Goal: Task Accomplishment & Management: Manage account settings

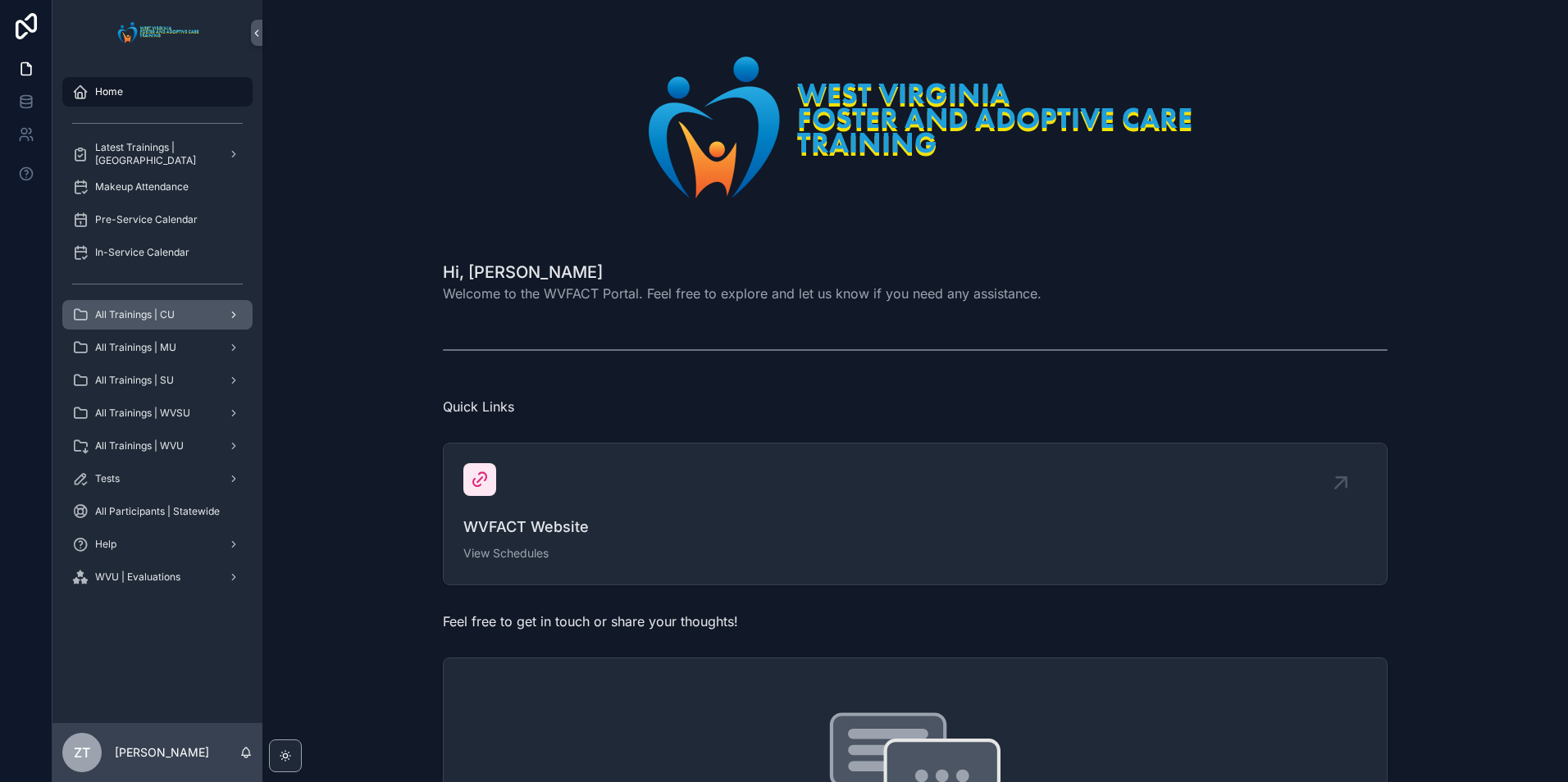
click at [145, 318] on span "All Trainings | CU" at bounding box center [135, 314] width 80 height 13
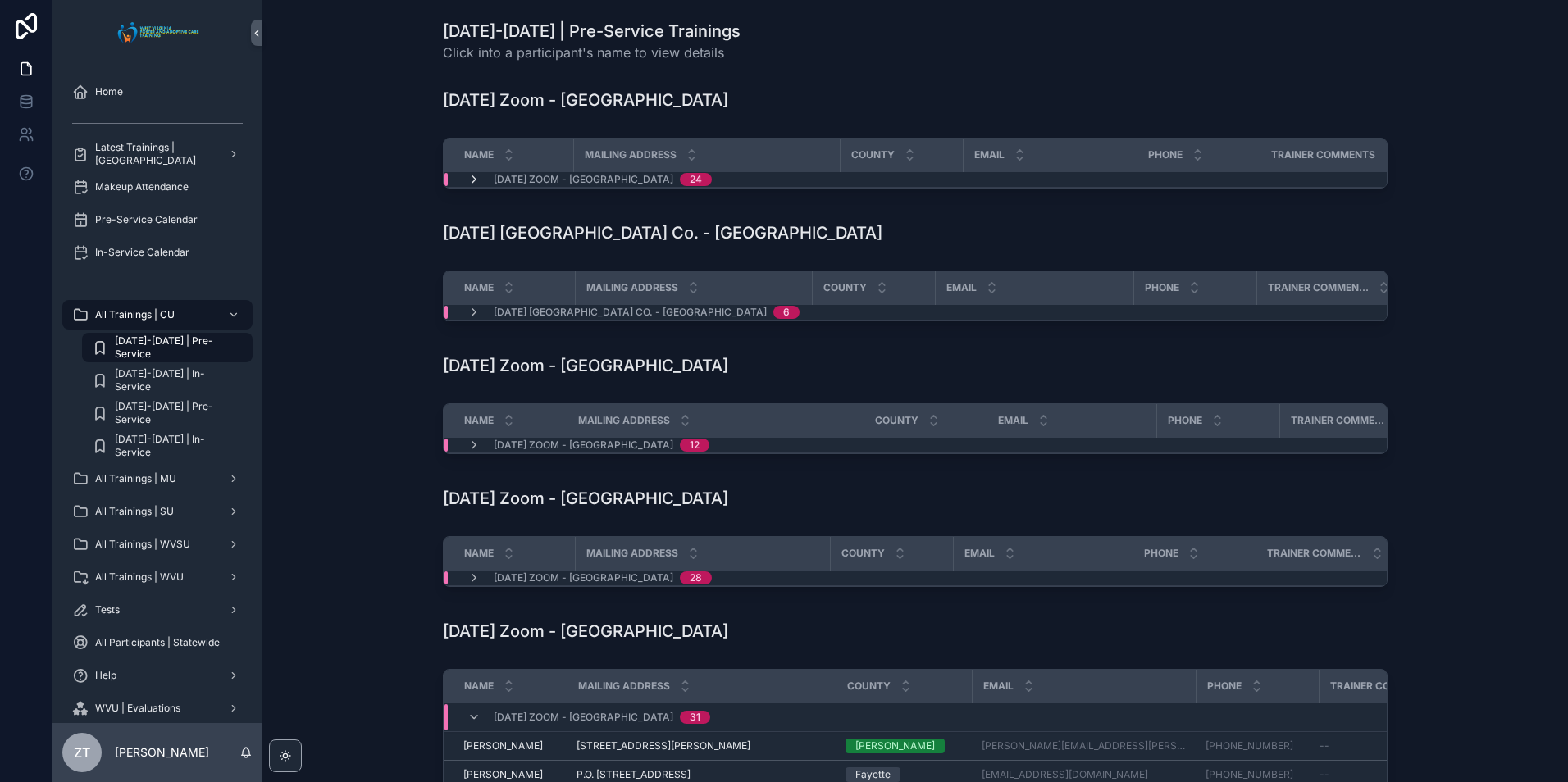
click at [468, 182] on icon "scrollable content" at bounding box center [474, 179] width 13 height 13
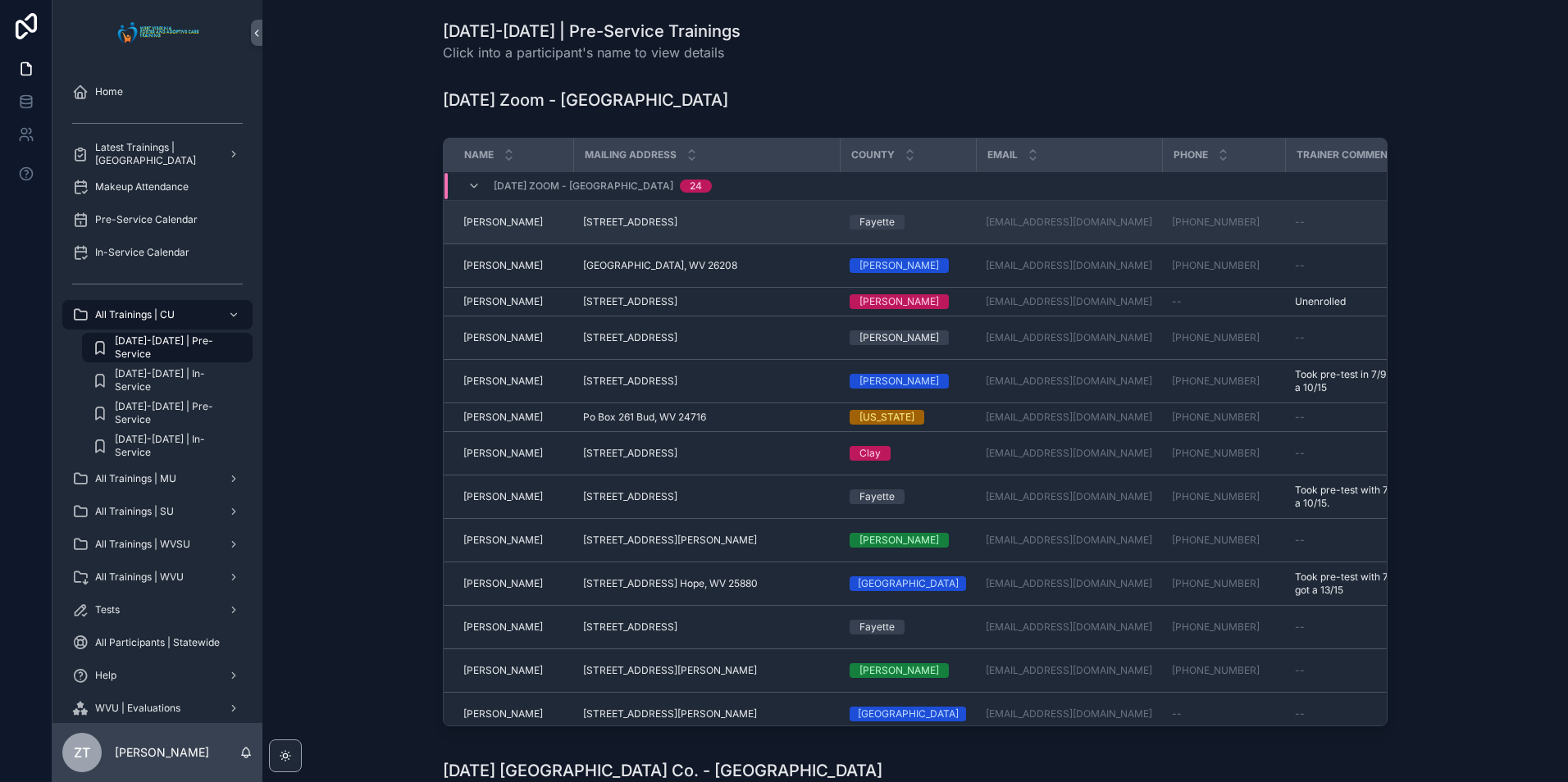
click at [497, 227] on span "[PERSON_NAME]" at bounding box center [503, 221] width 80 height 13
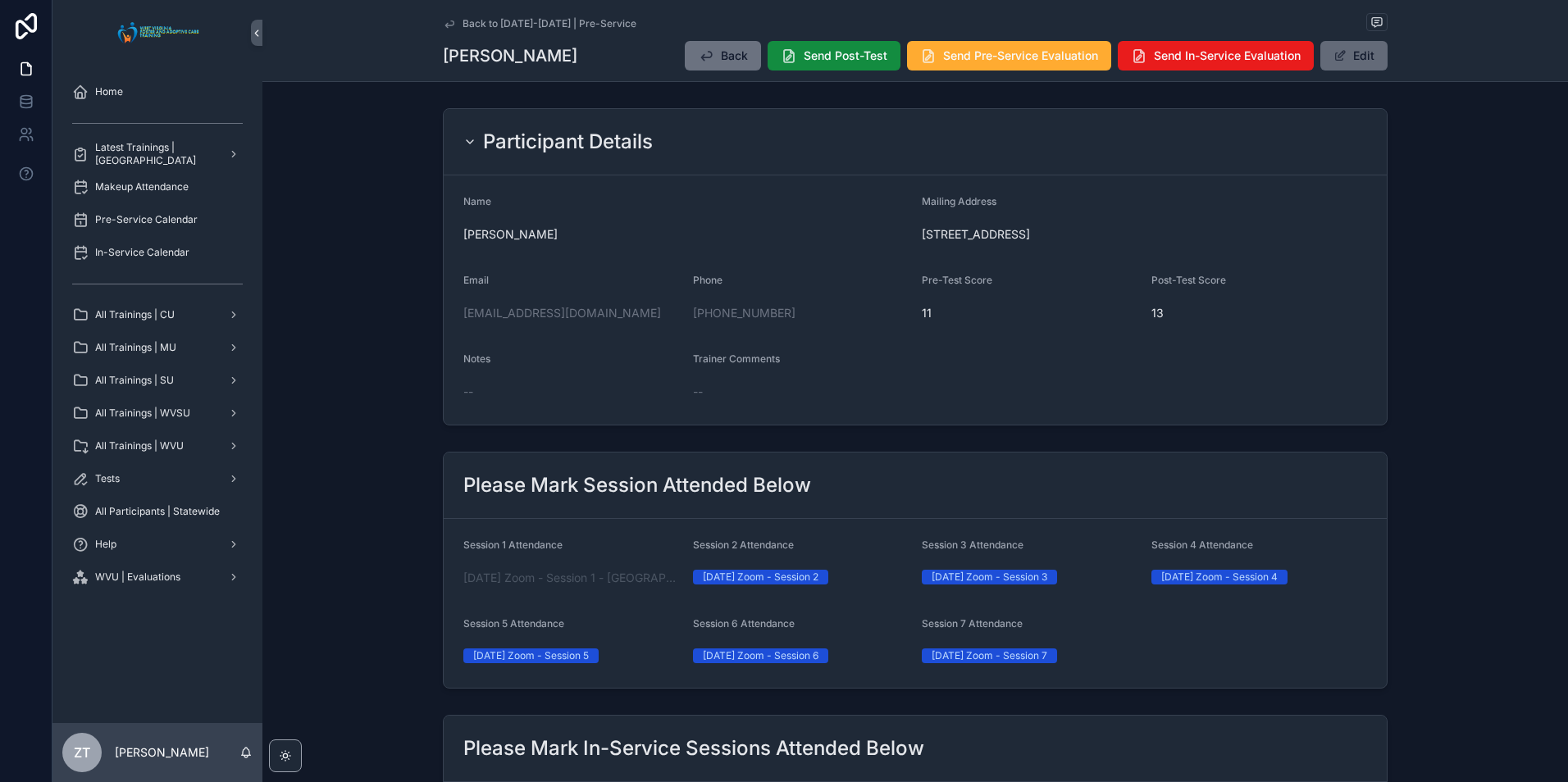
click at [1364, 57] on button "Edit" at bounding box center [1354, 55] width 67 height 29
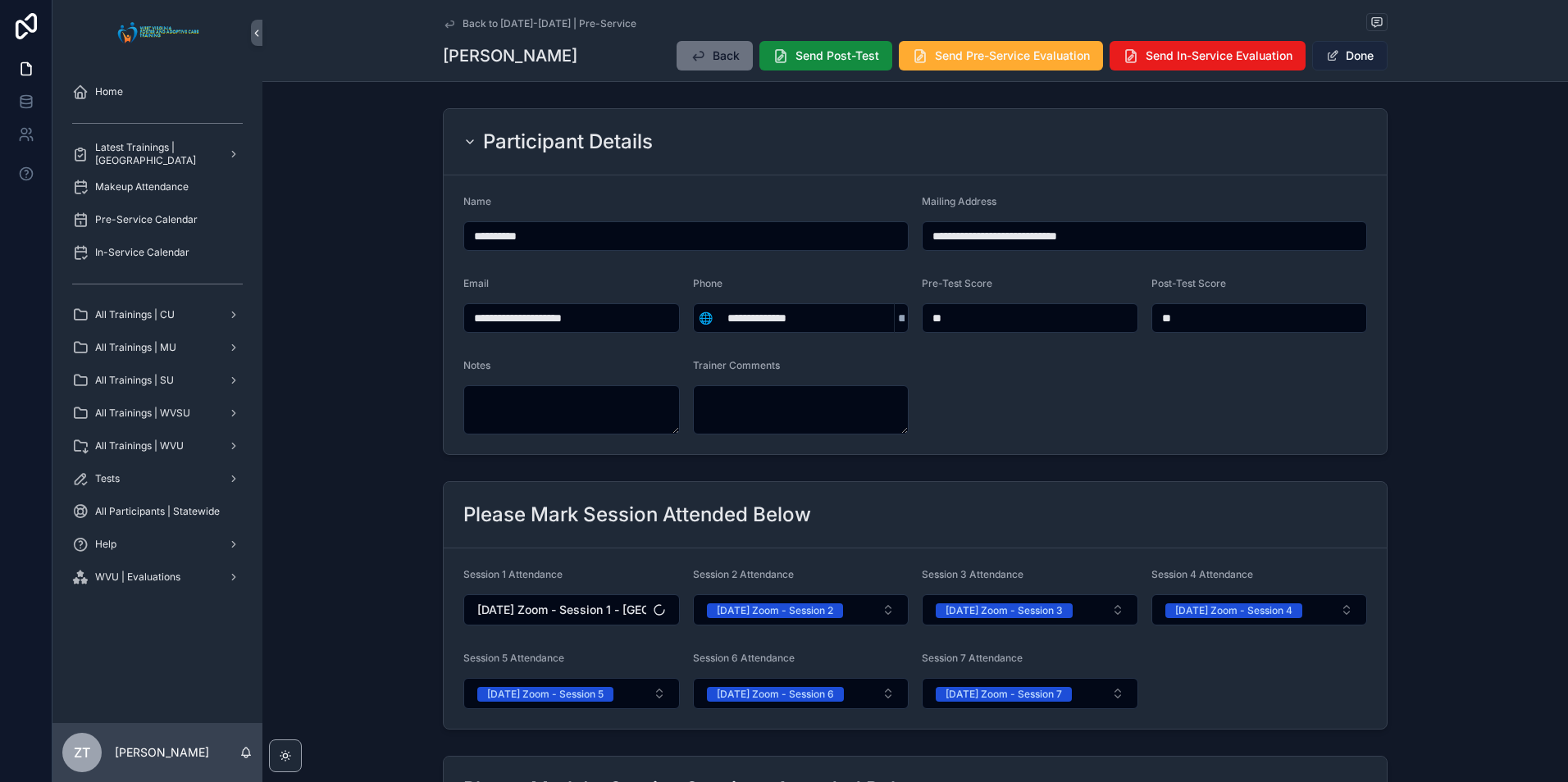
click at [1364, 57] on button "Done" at bounding box center [1349, 55] width 75 height 29
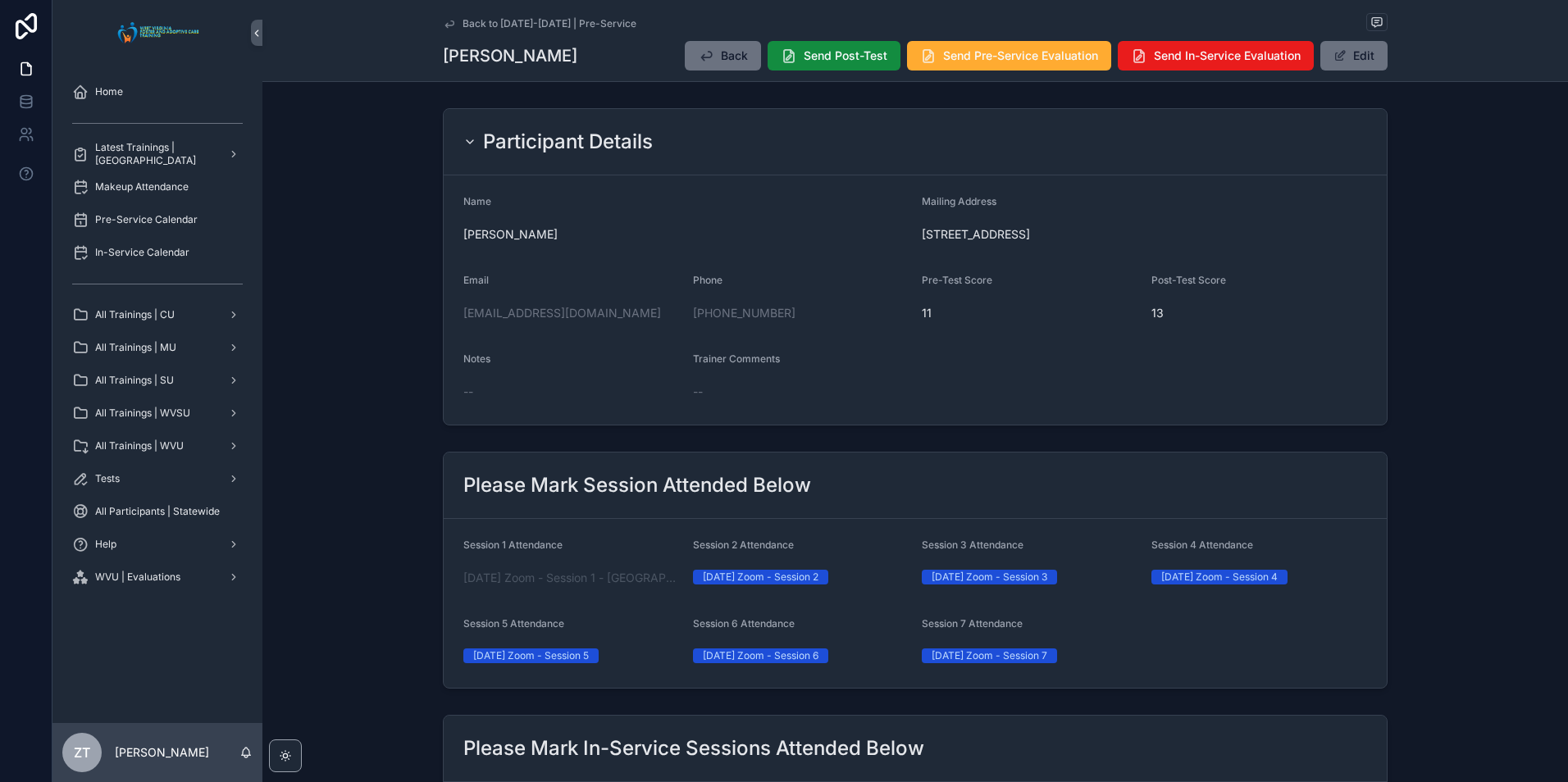
click at [443, 22] on icon "scrollable content" at bounding box center [449, 23] width 13 height 13
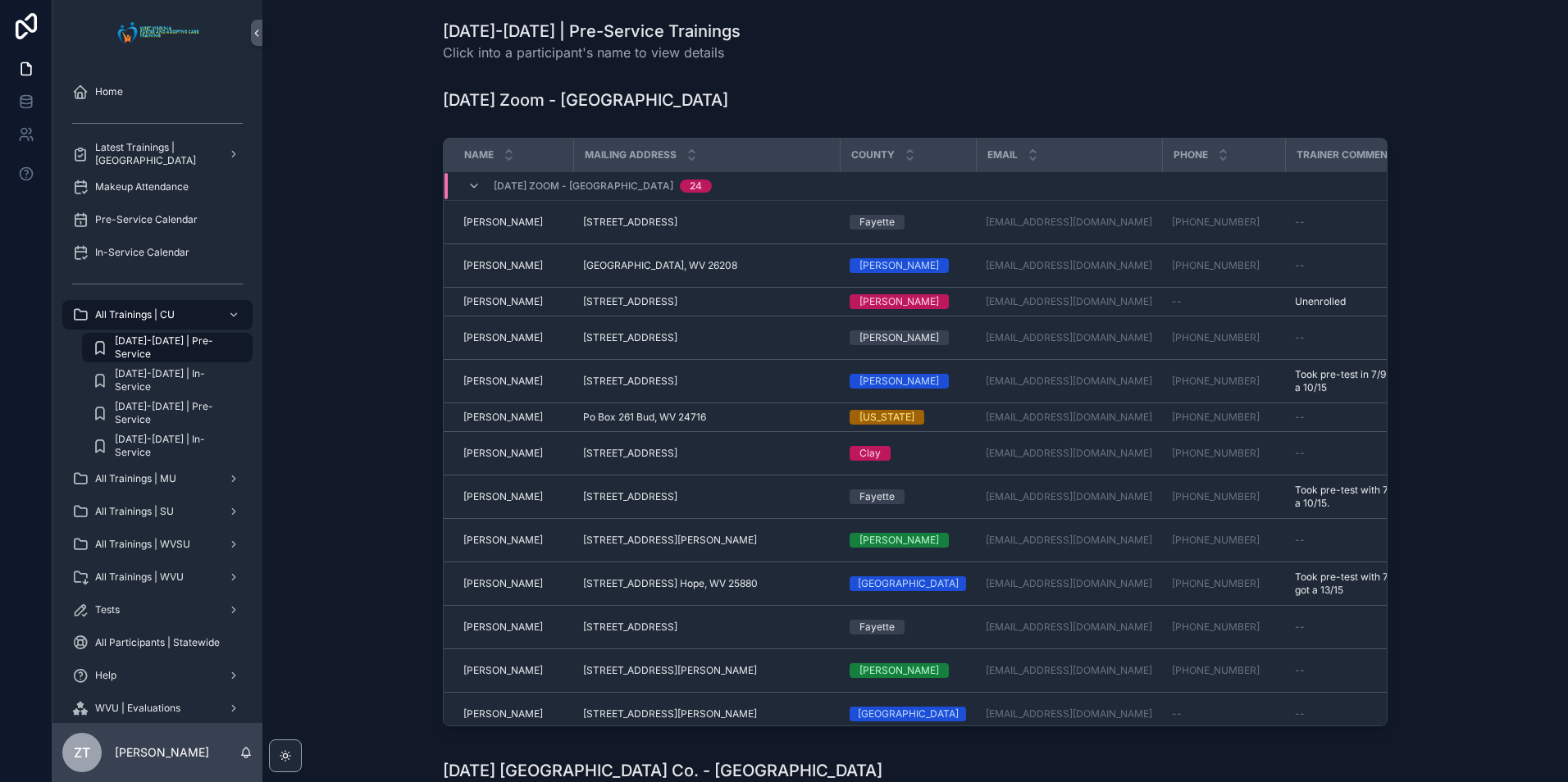
click at [365, 446] on div "Name Mailing Address County Email Phone Trainer Comments Session 1 Attendance S…" at bounding box center [915, 435] width 1279 height 608
